Goal: Check status: Check status

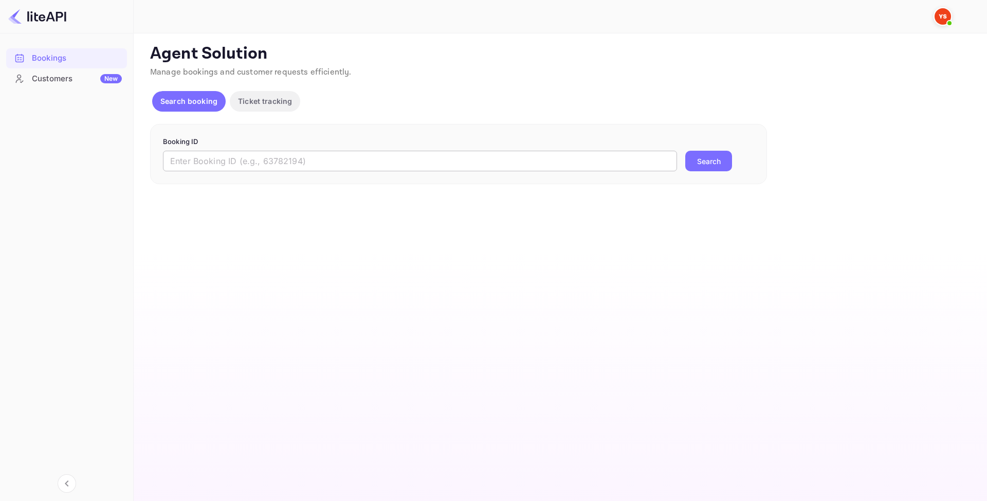
click at [233, 162] on input "text" at bounding box center [420, 161] width 514 height 21
click at [194, 148] on form "Booking ID 3eyy-_WQp ​ Search" at bounding box center [458, 154] width 591 height 35
click at [197, 156] on input "3eyy-_WQp" at bounding box center [420, 161] width 514 height 21
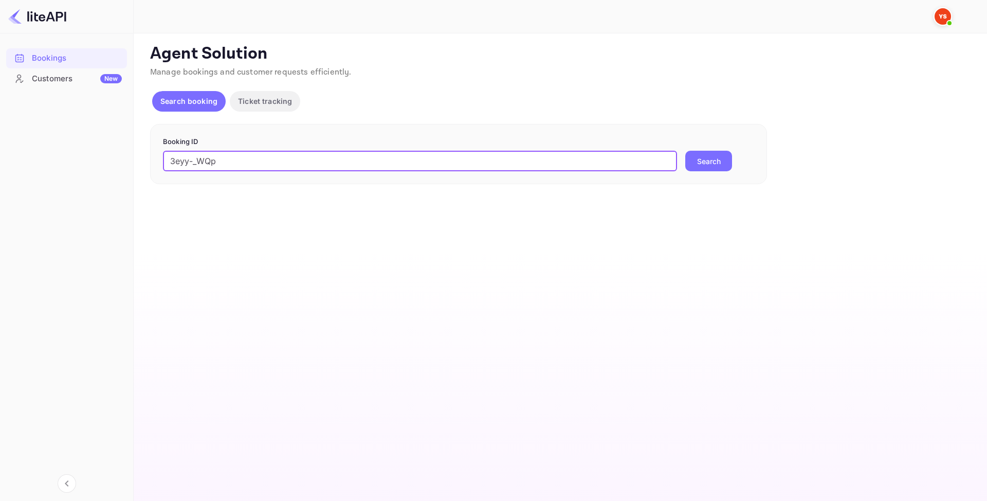
click at [197, 156] on input "3eyy-_WQp" at bounding box center [420, 161] width 514 height 21
paste input "9308879"
type input "9308879"
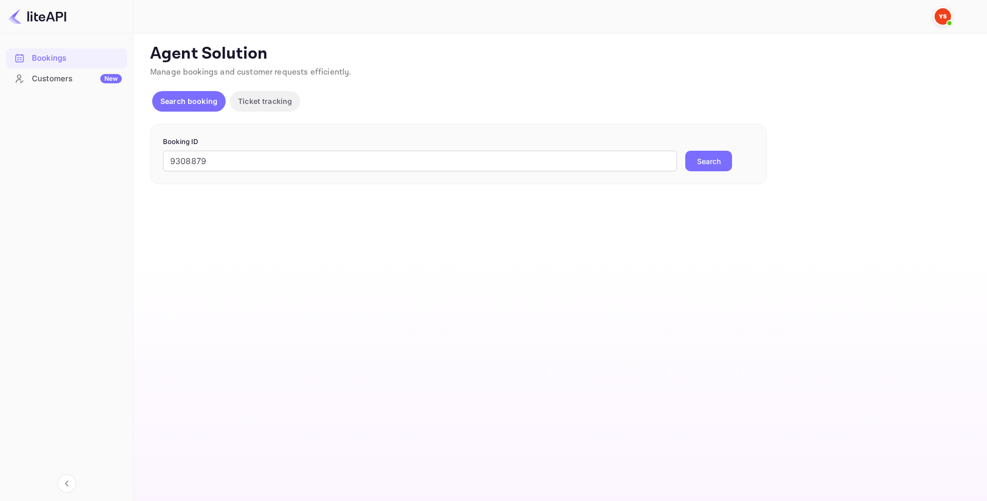
click at [716, 161] on button "Search" at bounding box center [708, 161] width 47 height 21
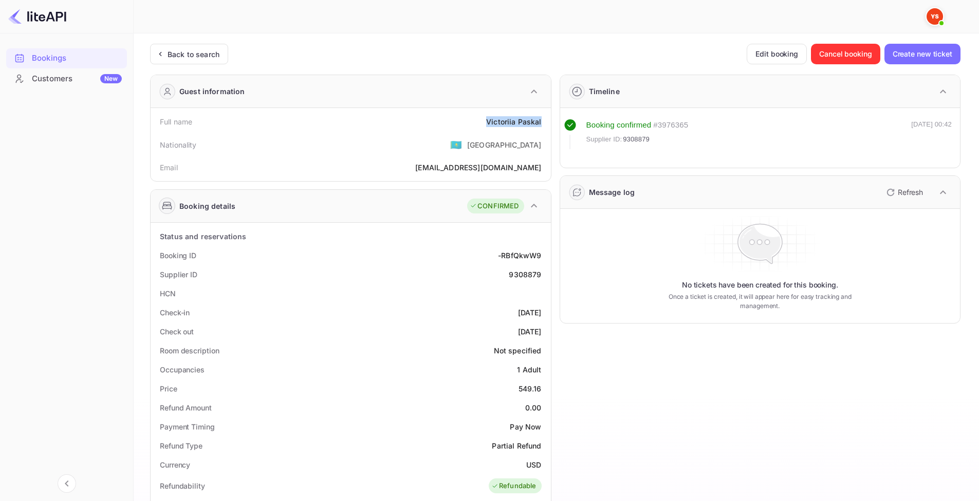
drag, startPoint x: 484, startPoint y: 118, endPoint x: 547, endPoint y: 125, distance: 63.7
click at [547, 125] on div "Full name [PERSON_NAME] Nationality 🇰🇿 [DEMOGRAPHIC_DATA] Email [EMAIL_ADDRESS]…" at bounding box center [351, 144] width 400 height 73
copy div "[PERSON_NAME]"
click at [534, 279] on div "9308879" at bounding box center [525, 274] width 32 height 11
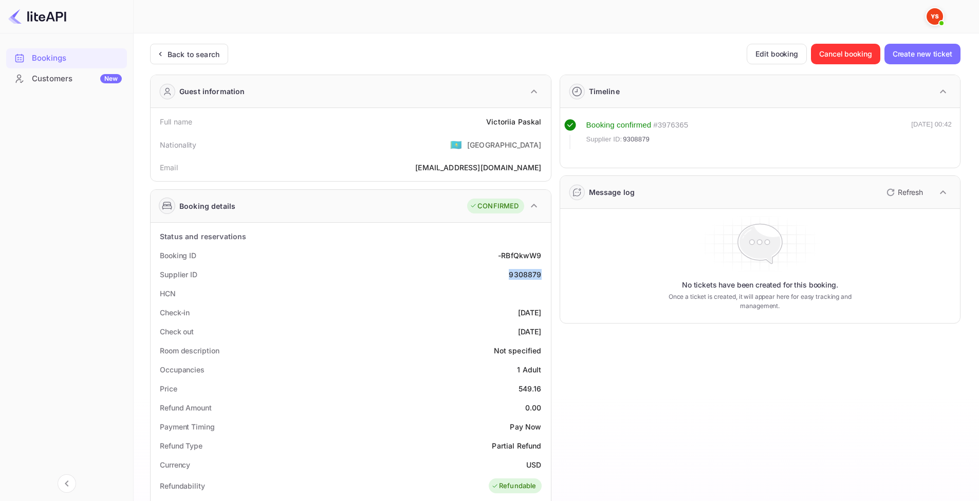
copy div "9308879"
click at [350, 277] on div "Supplier ID 9308879" at bounding box center [351, 274] width 392 height 19
drag, startPoint x: 486, startPoint y: 119, endPoint x: 544, endPoint y: 124, distance: 57.8
click at [544, 124] on div "Full name [PERSON_NAME]" at bounding box center [351, 121] width 392 height 19
copy div "[PERSON_NAME]"
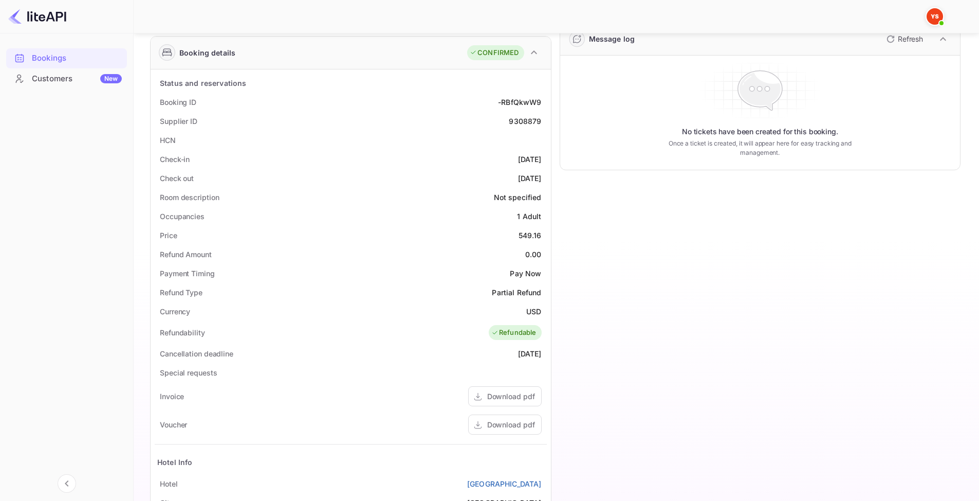
scroll to position [154, 0]
drag, startPoint x: 518, startPoint y: 235, endPoint x: 544, endPoint y: 234, distance: 26.2
click at [544, 234] on div "Price 549.16" at bounding box center [351, 234] width 392 height 19
copy div "549.16"
